Goal: Task Accomplishment & Management: Use online tool/utility

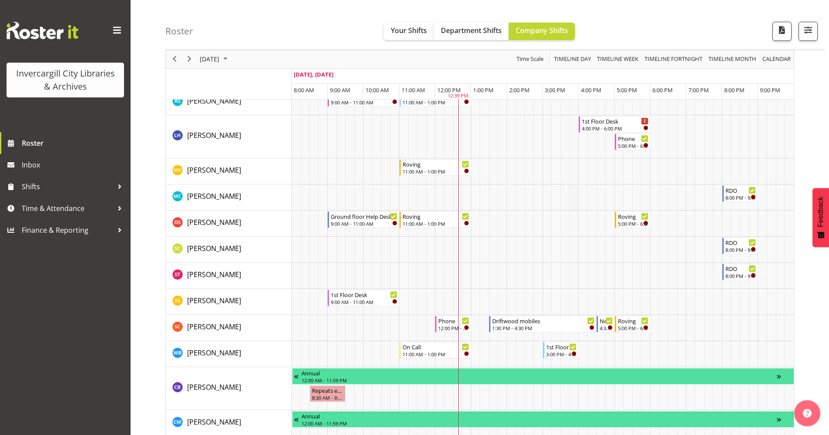
scroll to position [435, 0]
